Goal: Obtain resource: Download file/media

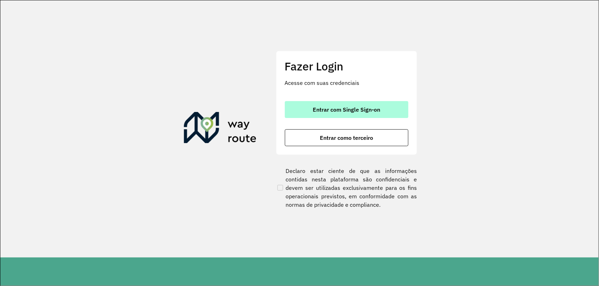
click at [337, 113] on span "Entrar com Single Sign-on" at bounding box center [346, 110] width 67 height 6
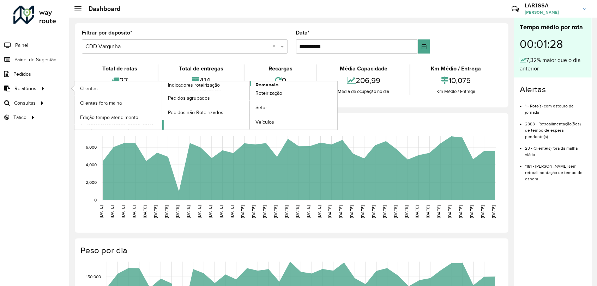
click at [276, 83] on span "Romaneio" at bounding box center [266, 84] width 23 height 7
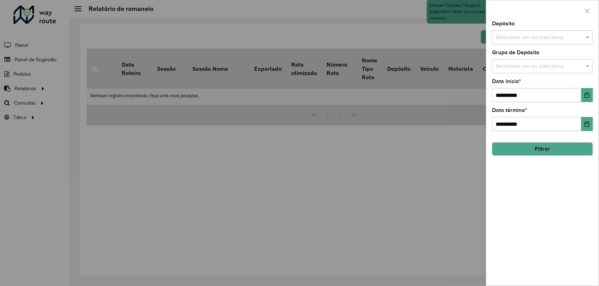
click at [514, 37] on input "text" at bounding box center [538, 38] width 90 height 8
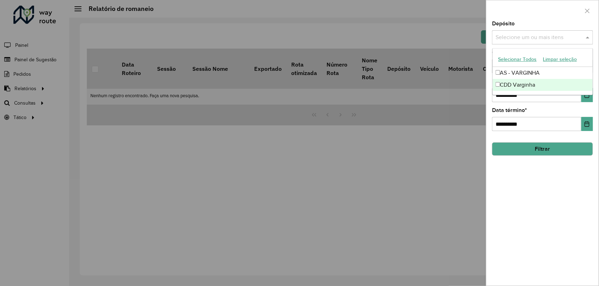
click at [522, 85] on div "CDD Varginha" at bounding box center [542, 85] width 100 height 12
click at [531, 154] on button "Filtrar" at bounding box center [542, 148] width 101 height 13
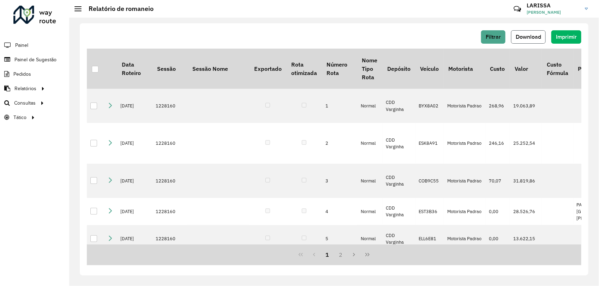
click at [528, 31] on button "Download" at bounding box center [528, 36] width 35 height 13
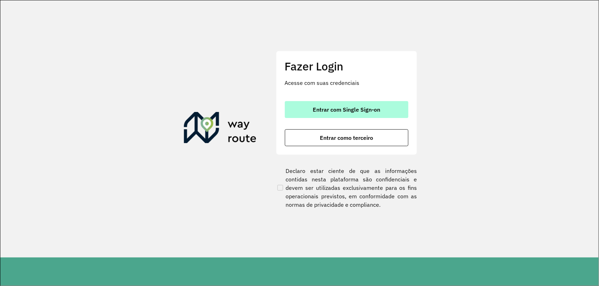
click at [319, 110] on span "Entrar com Single Sign-on" at bounding box center [346, 110] width 67 height 6
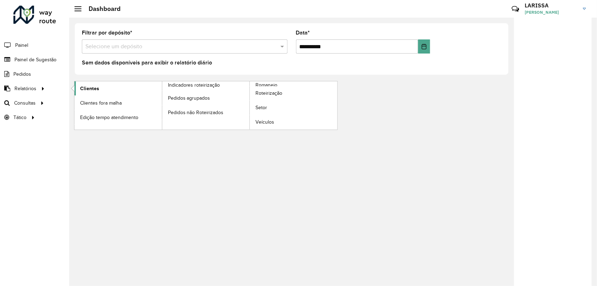
click at [77, 89] on link "Clientes" at bounding box center [117, 88] width 87 height 14
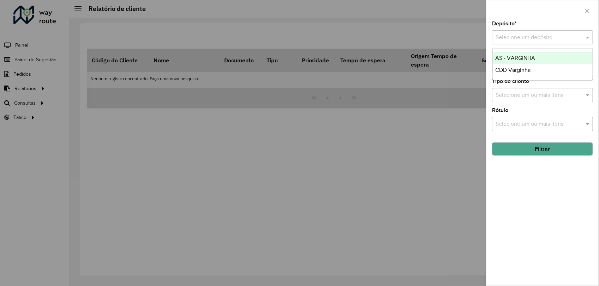
click at [517, 37] on input "text" at bounding box center [535, 38] width 80 height 8
click at [505, 71] on span "CDD Varginha" at bounding box center [512, 70] width 35 height 6
click at [533, 154] on button "Filtrar" at bounding box center [542, 148] width 101 height 13
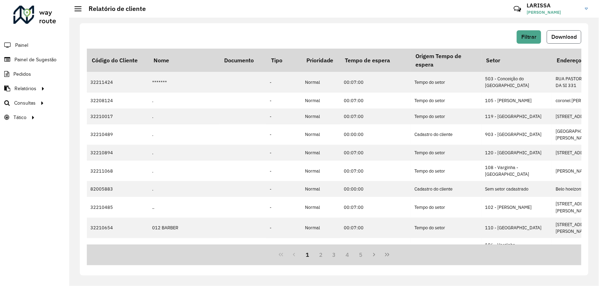
click at [569, 40] on button "Download" at bounding box center [563, 36] width 35 height 13
